Goal: Task Accomplishment & Management: Use online tool/utility

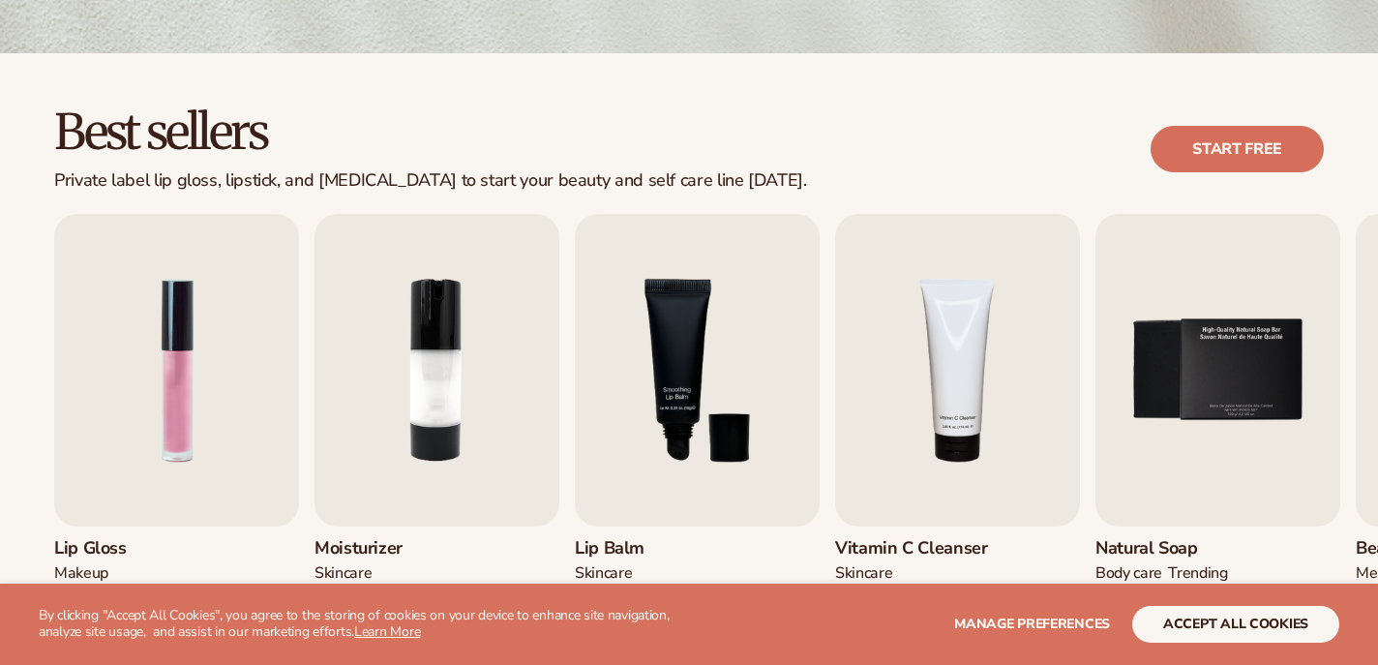
scroll to position [556, 0]
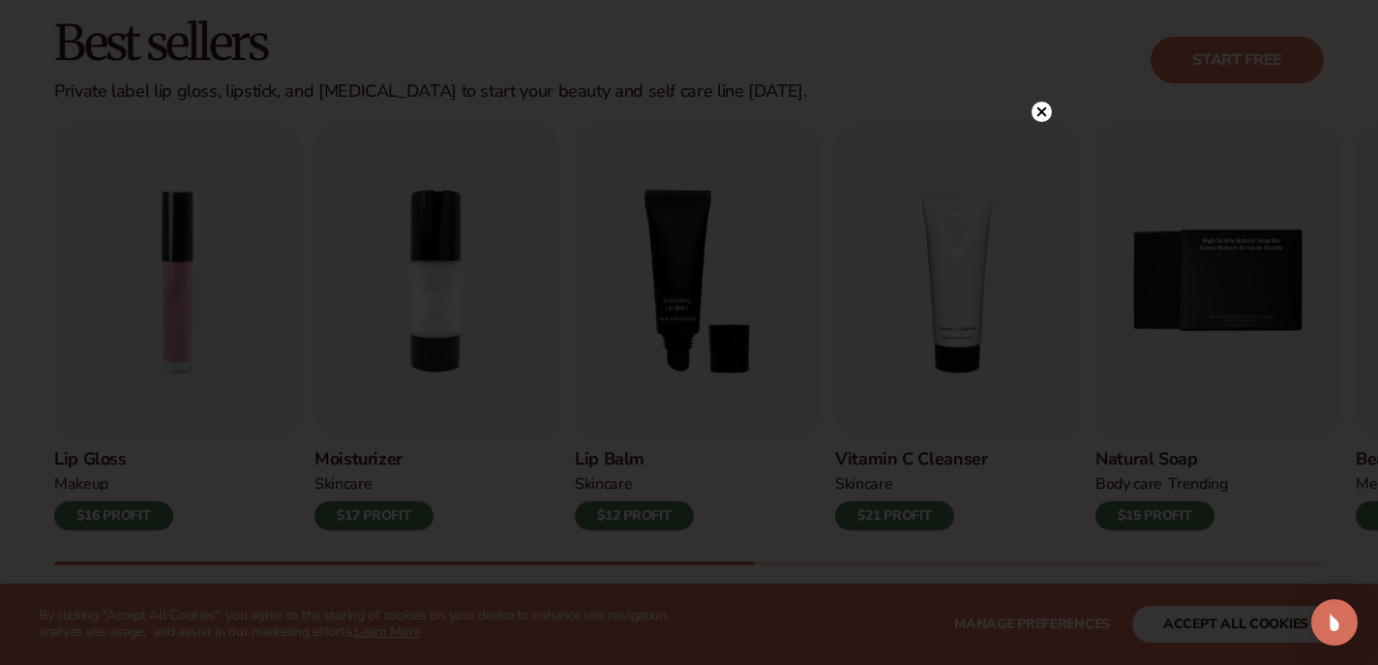
click at [1044, 111] on circle at bounding box center [1042, 112] width 20 height 20
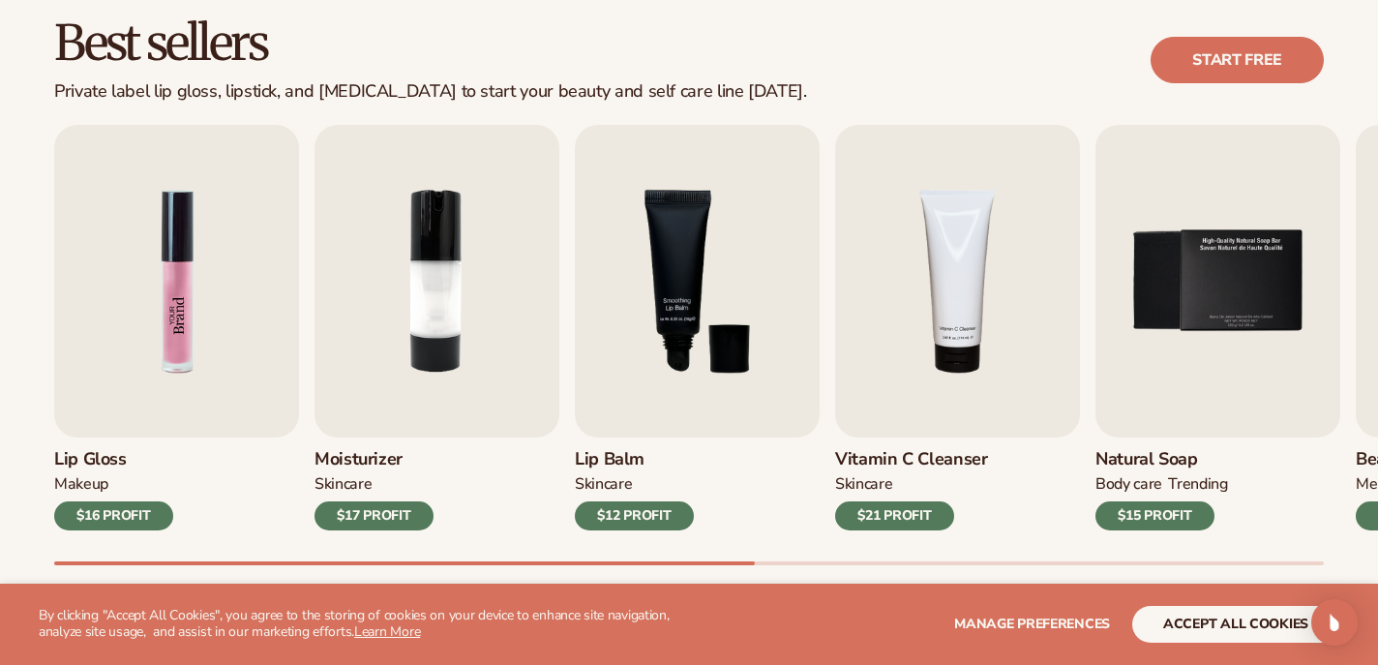
click at [192, 345] on img "1 / 9" at bounding box center [176, 281] width 245 height 313
click at [166, 313] on img "1 / 9" at bounding box center [176, 281] width 245 height 313
click at [188, 363] on img "1 / 9" at bounding box center [176, 281] width 245 height 313
click at [188, 362] on img "1 / 9" at bounding box center [176, 281] width 245 height 313
click at [97, 529] on div "$16 PROFIT" at bounding box center [113, 515] width 119 height 29
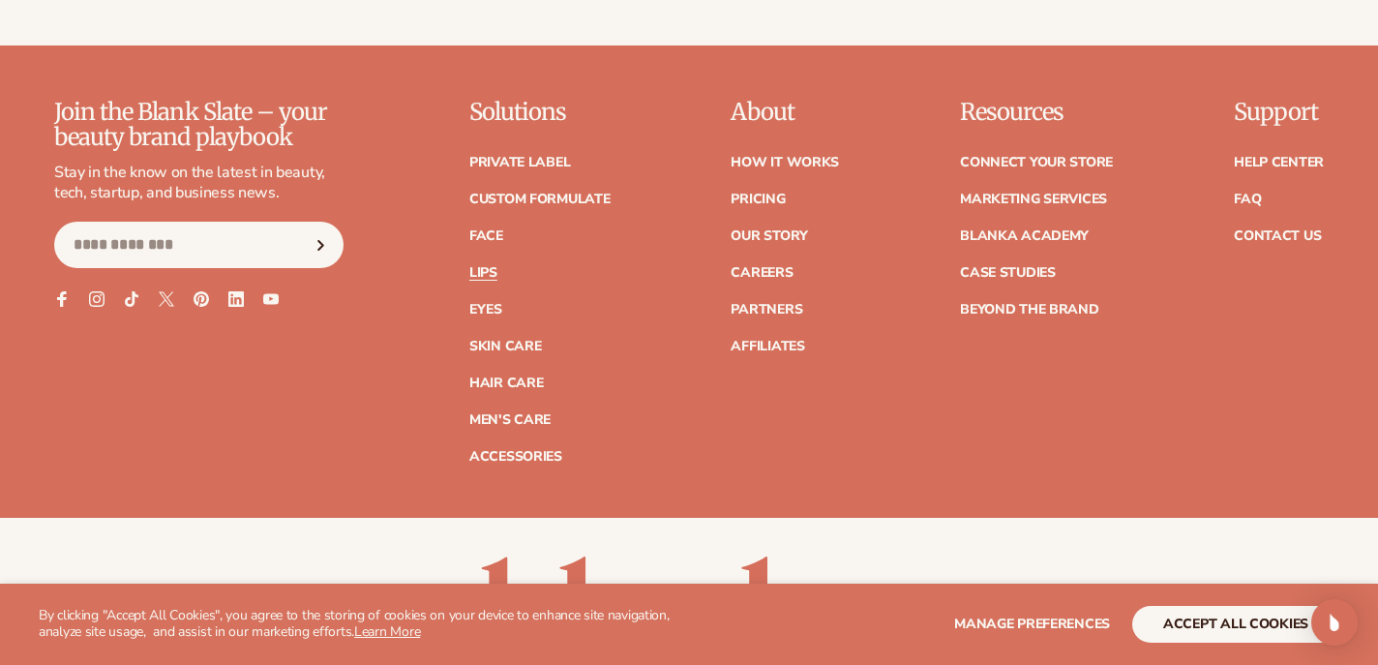
scroll to position [3721, 0]
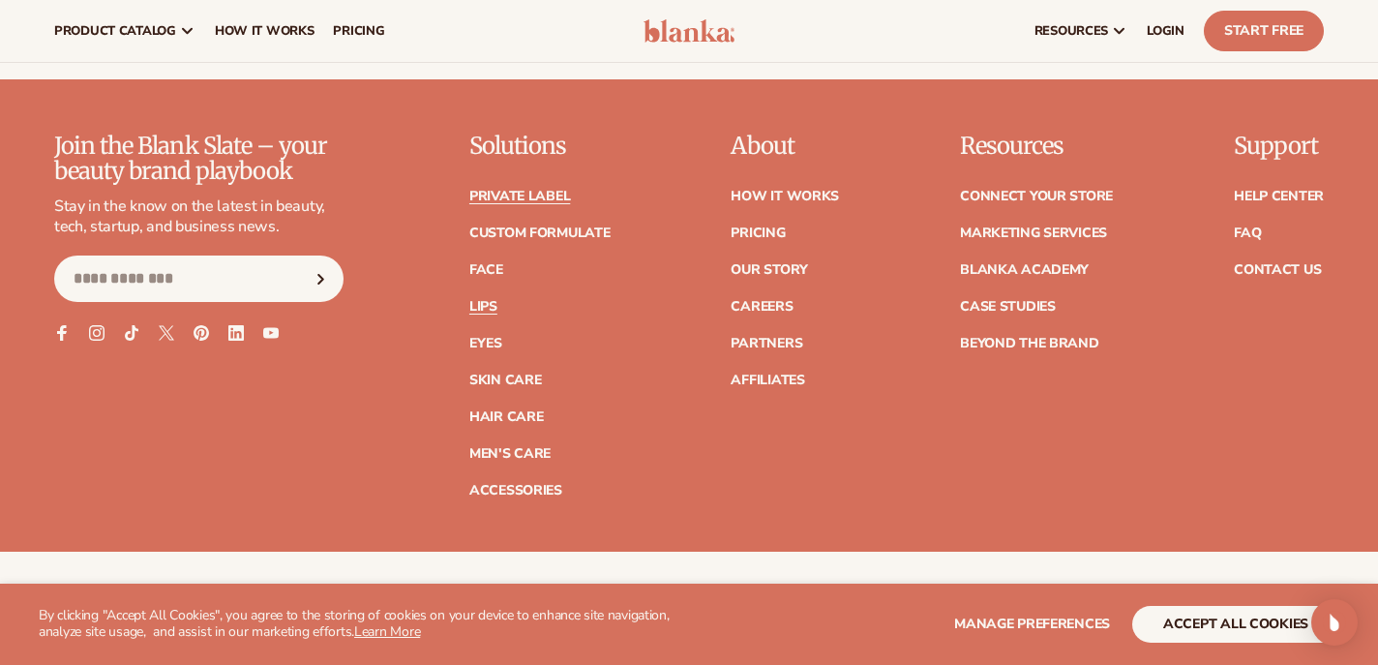
click at [546, 203] on link "Private label" at bounding box center [519, 197] width 101 height 14
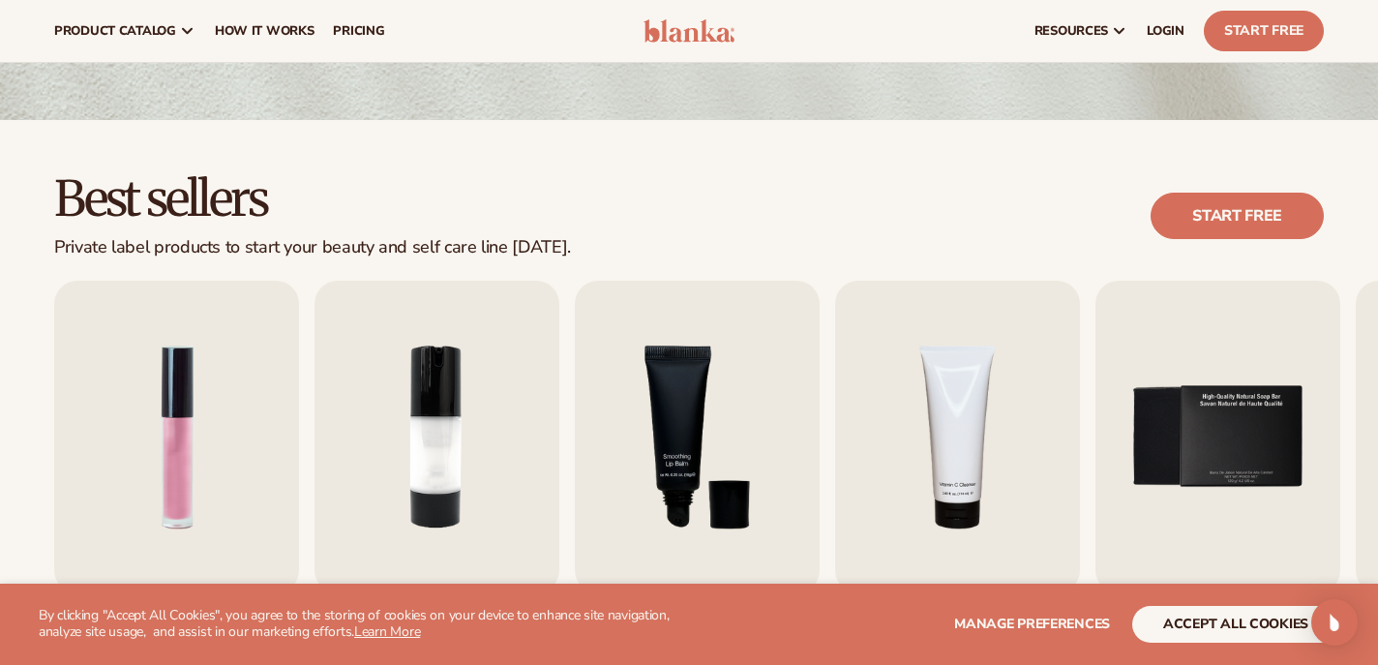
scroll to position [347, 0]
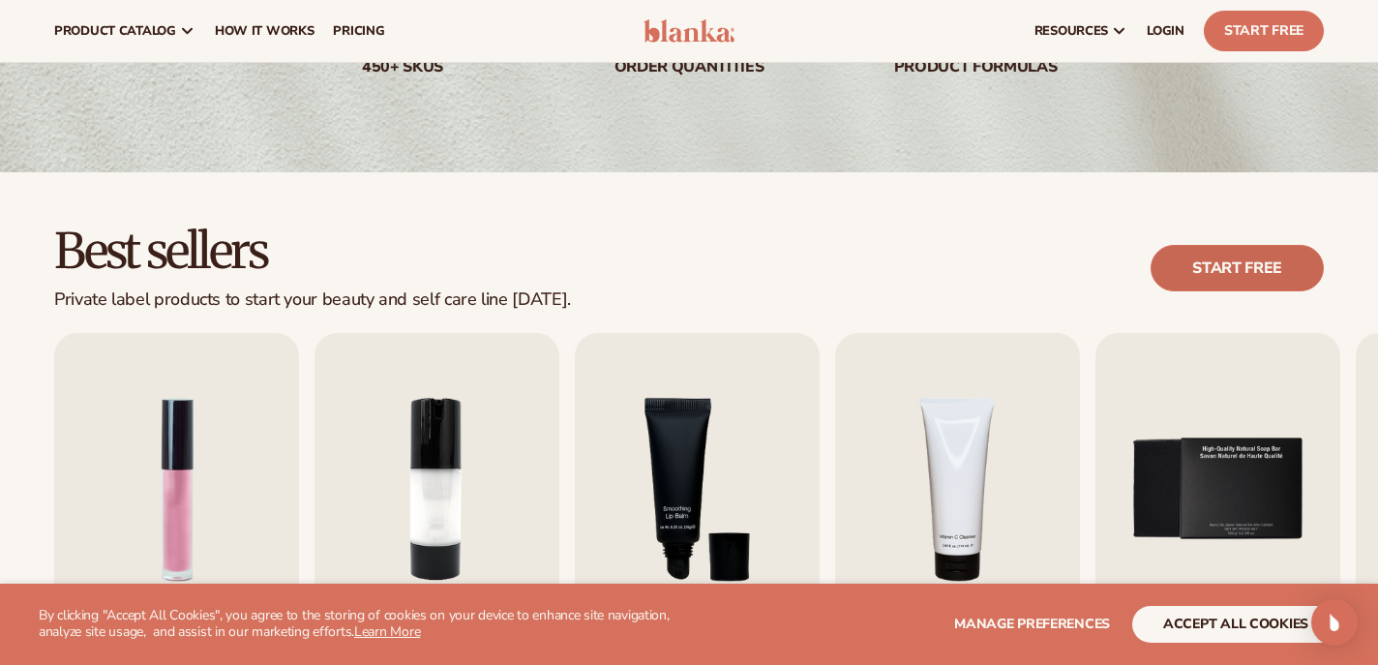
click at [1235, 274] on link "Start free" at bounding box center [1237, 268] width 173 height 46
